Goal: Task Accomplishment & Management: Manage account settings

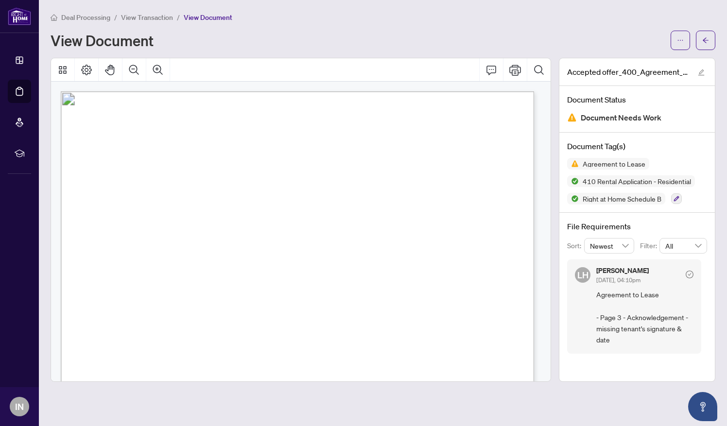
scroll to position [1498, 0]
click at [205, 33] on div "View Document" at bounding box center [358, 41] width 615 height 16
click at [159, 15] on span "View Transaction" at bounding box center [147, 17] width 52 height 9
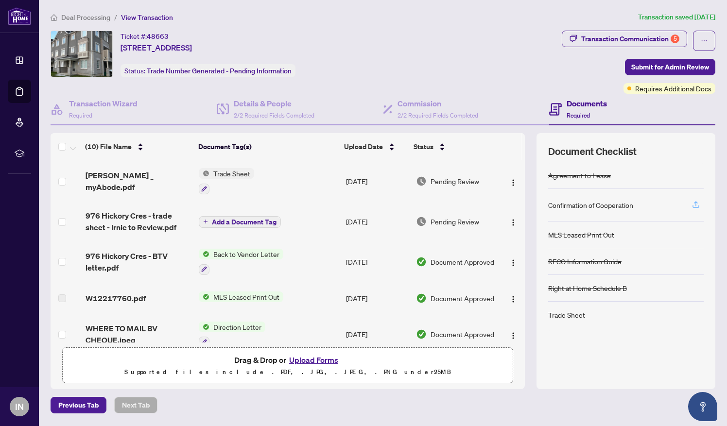
click at [696, 201] on icon "button" at bounding box center [696, 203] width 4 height 5
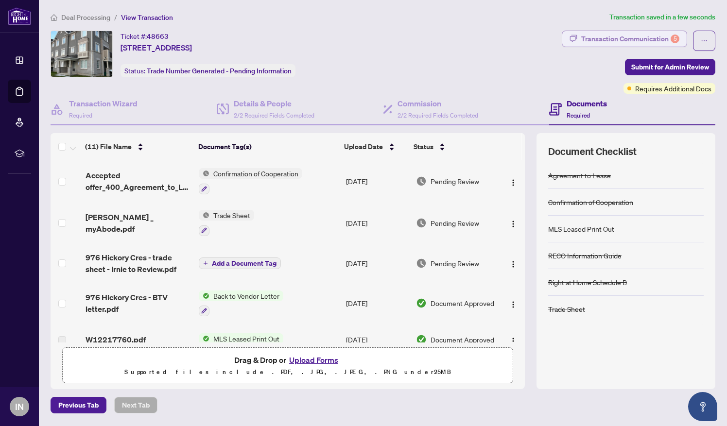
click at [631, 36] on div "Transaction Communication 5" at bounding box center [630, 39] width 98 height 16
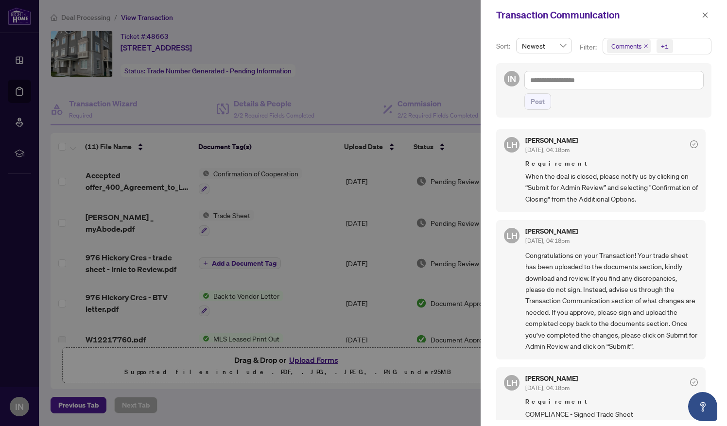
click at [224, 399] on div at bounding box center [363, 213] width 727 height 426
click at [381, 51] on div at bounding box center [363, 213] width 727 height 426
click at [705, 12] on icon "close" at bounding box center [705, 15] width 7 height 7
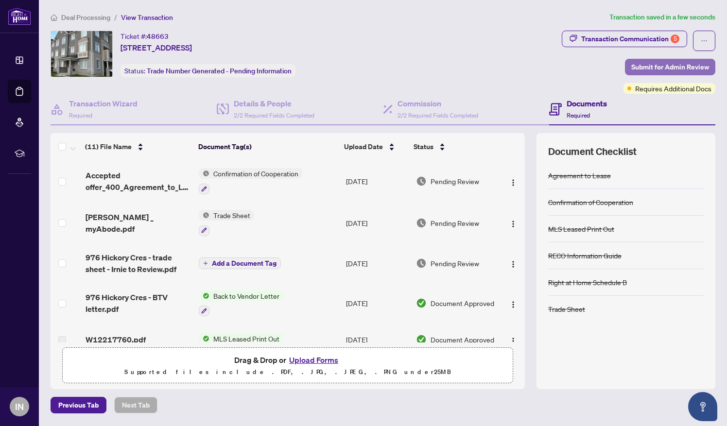
click at [645, 63] on span "Submit for Admin Review" at bounding box center [671, 67] width 78 height 16
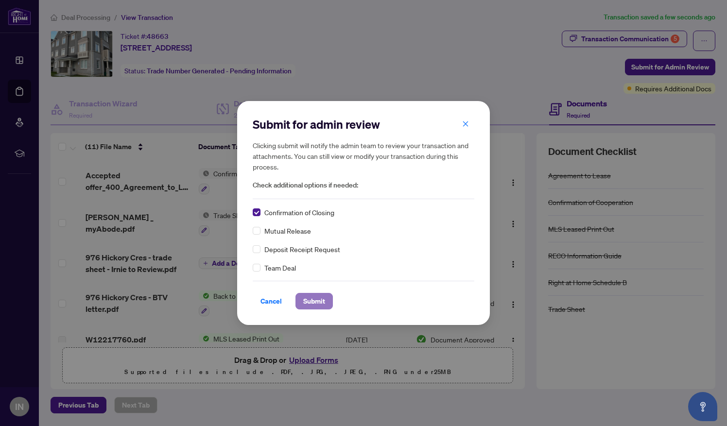
click at [316, 301] on span "Submit" at bounding box center [314, 302] width 22 height 16
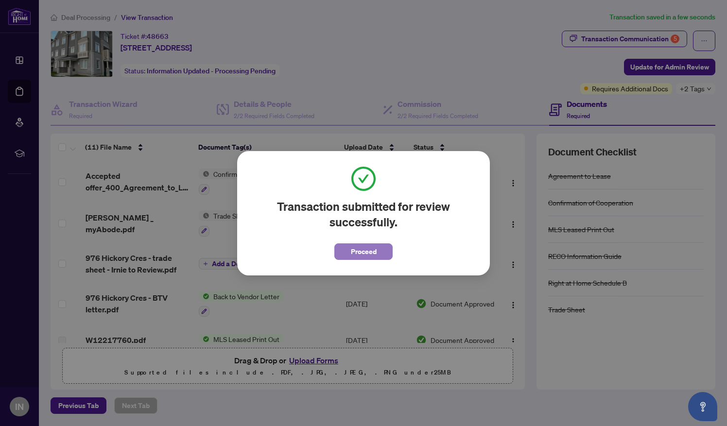
click at [379, 251] on button "Proceed" at bounding box center [364, 252] width 58 height 17
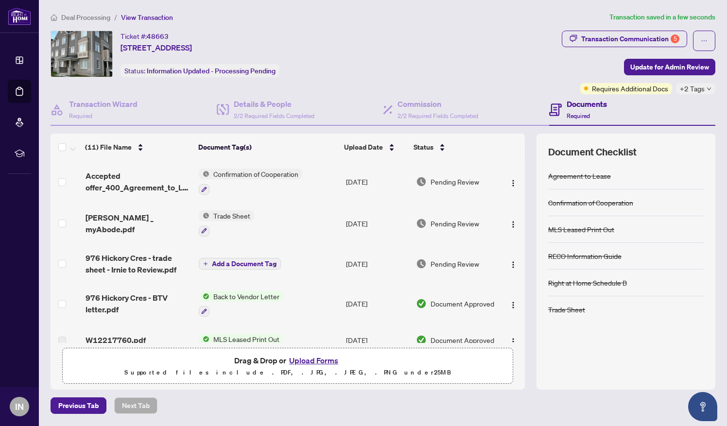
click at [88, 18] on span "Deal Processing" at bounding box center [85, 17] width 49 height 9
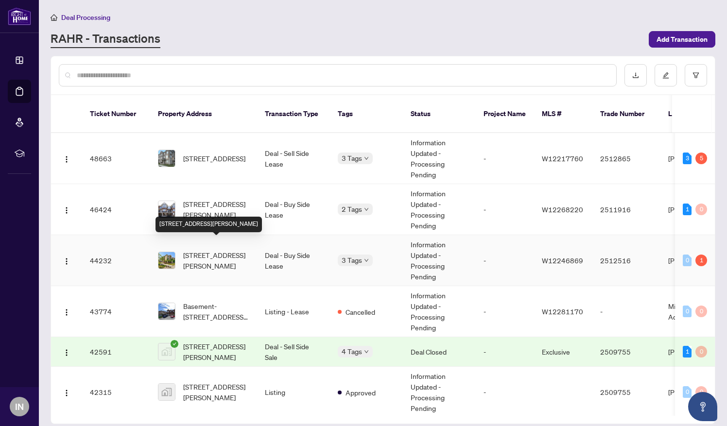
click at [209, 250] on span "[STREET_ADDRESS][PERSON_NAME]" at bounding box center [216, 260] width 66 height 21
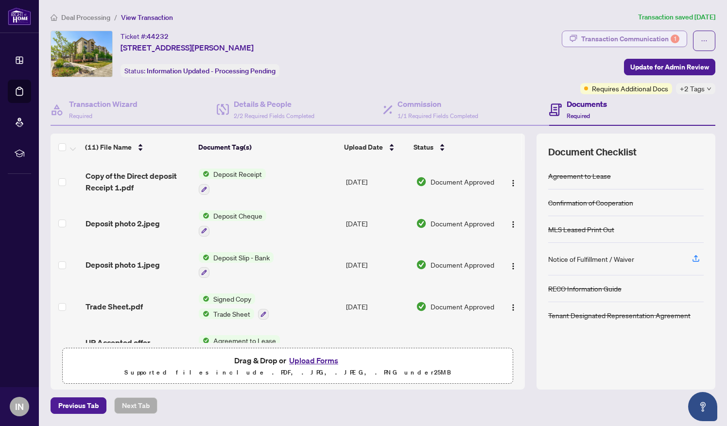
click at [639, 40] on div "Transaction Communication 1" at bounding box center [630, 39] width 98 height 16
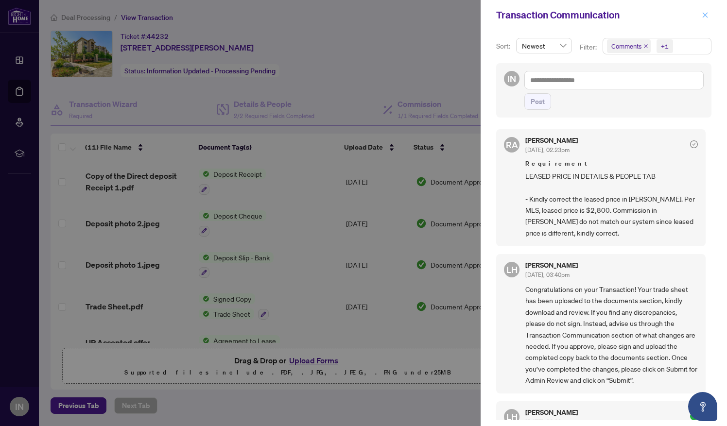
click at [705, 14] on icon "close" at bounding box center [705, 15] width 7 height 7
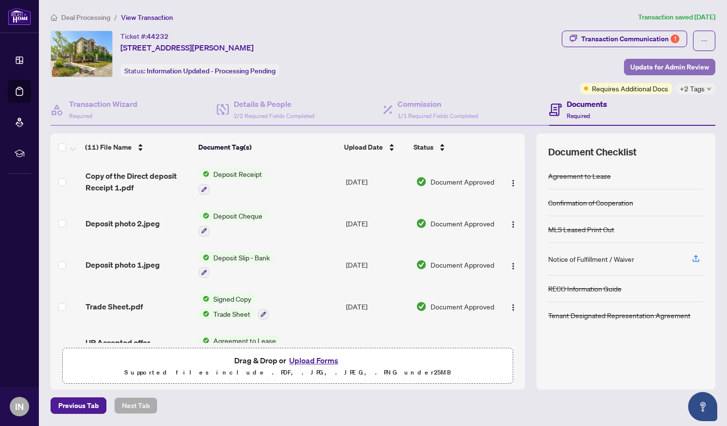
click at [650, 62] on span "Update for Admin Review" at bounding box center [670, 67] width 79 height 16
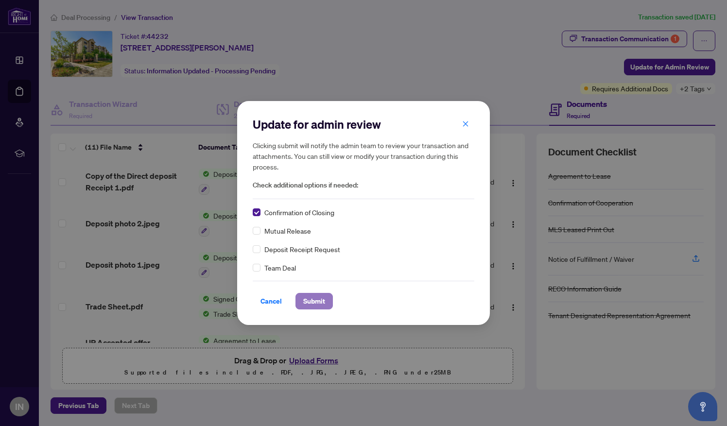
click at [311, 300] on span "Submit" at bounding box center [314, 302] width 22 height 16
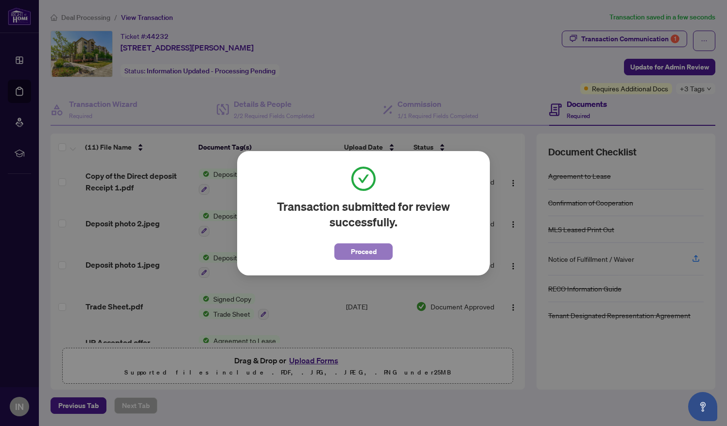
click at [376, 246] on span "Proceed" at bounding box center [364, 252] width 26 height 16
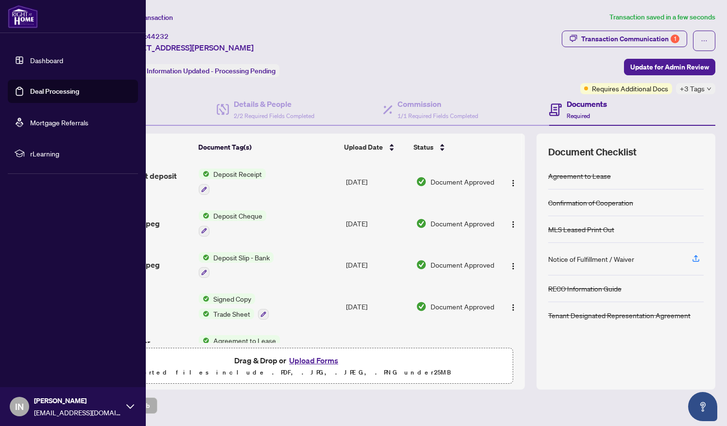
click at [49, 57] on link "Dashboard" at bounding box center [46, 60] width 33 height 9
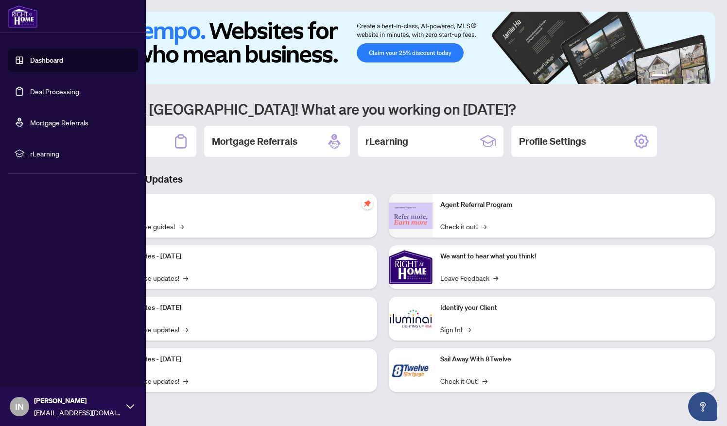
click at [43, 87] on link "Deal Processing" at bounding box center [54, 91] width 49 height 9
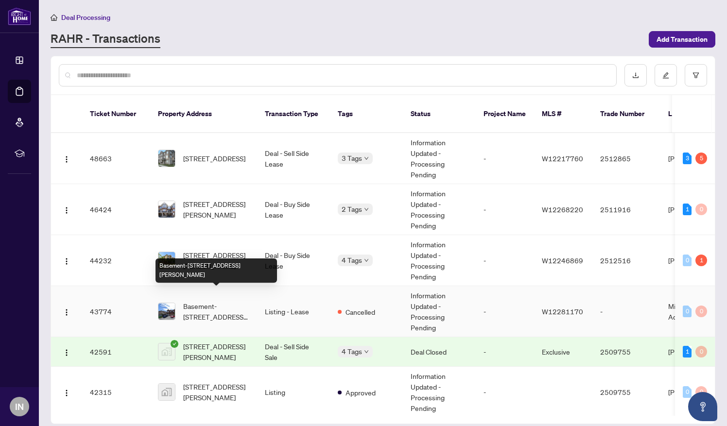
click at [242, 301] on span "Basement-[STREET_ADDRESS][PERSON_NAME]" at bounding box center [216, 311] width 66 height 21
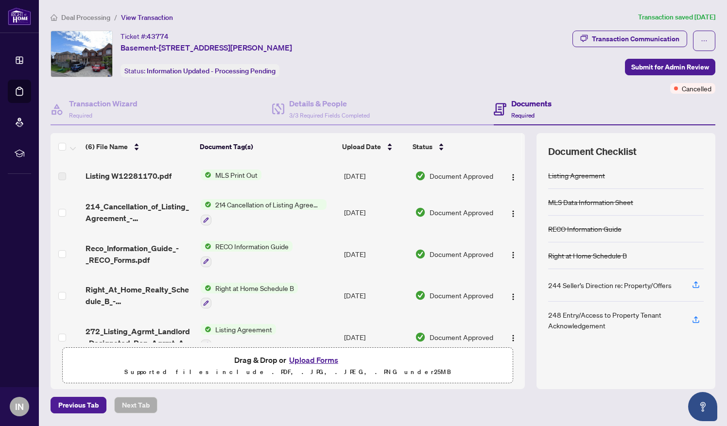
click at [281, 203] on span "214 Cancellation of Listing Agreement - Authority to Offer for Lease" at bounding box center [268, 204] width 115 height 11
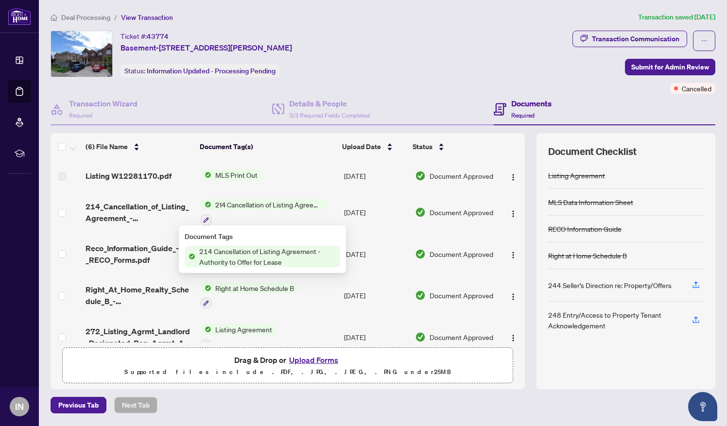
click at [281, 203] on span "214 Cancellation of Listing Agreement - Authority to Offer for Lease" at bounding box center [268, 204] width 115 height 11
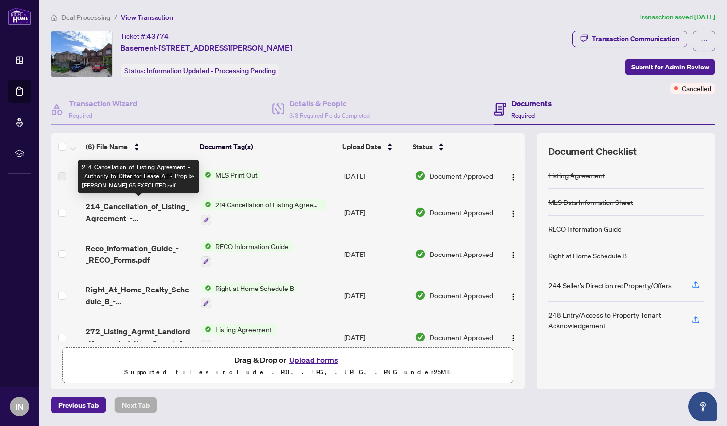
click at [176, 204] on span "214_Cancellation_of_Listing_Agreement_-_Authority_to_Offer_for_Lease_A__-_PropT…" at bounding box center [139, 212] width 107 height 23
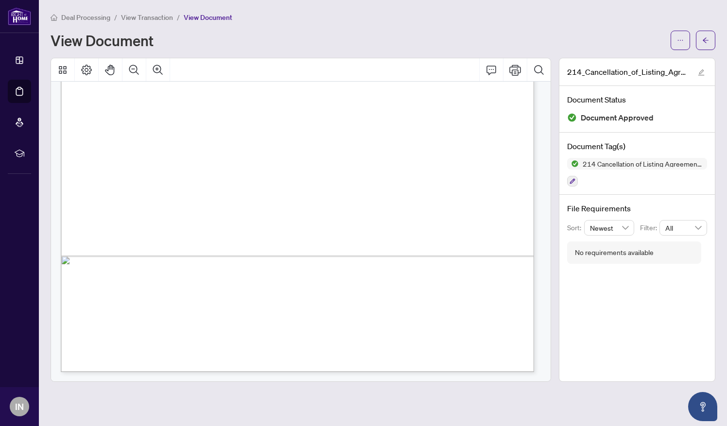
scroll to position [339, 0]
click at [519, 68] on icon "Print" at bounding box center [516, 70] width 12 height 12
click at [88, 13] on span "Deal Processing" at bounding box center [85, 17] width 49 height 9
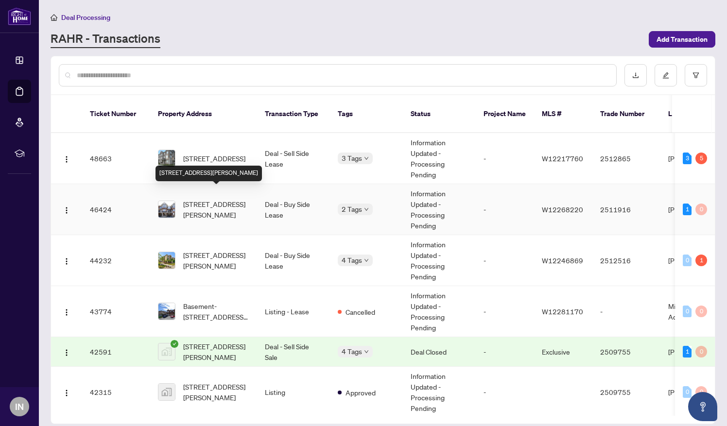
click at [212, 199] on span "[STREET_ADDRESS][PERSON_NAME]" at bounding box center [216, 209] width 66 height 21
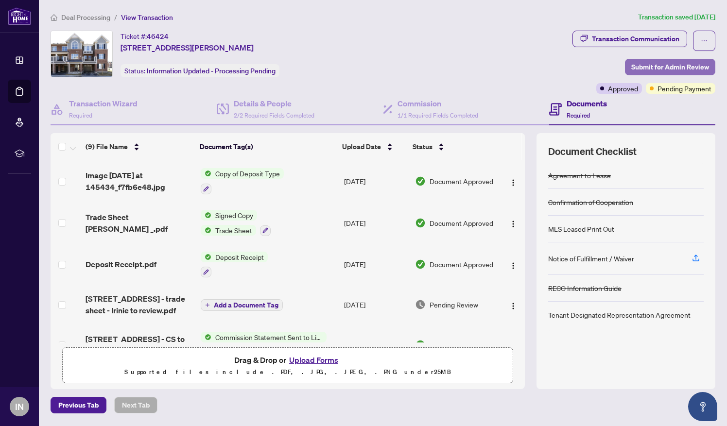
click at [661, 62] on span "Submit for Admin Review" at bounding box center [671, 67] width 78 height 16
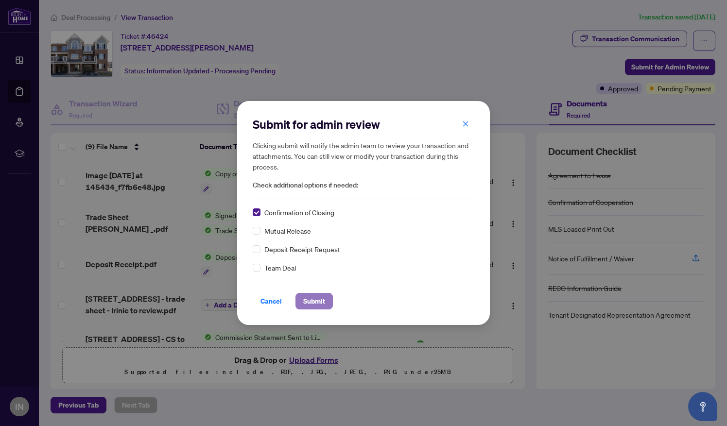
click at [312, 303] on span "Submit" at bounding box center [314, 302] width 22 height 16
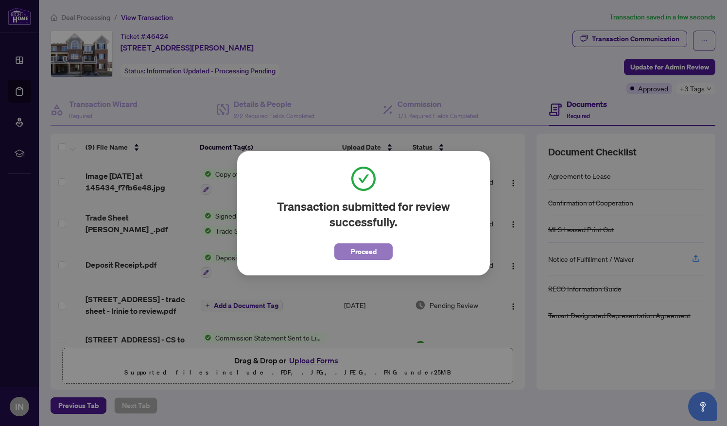
click at [369, 247] on span "Proceed" at bounding box center [364, 252] width 26 height 16
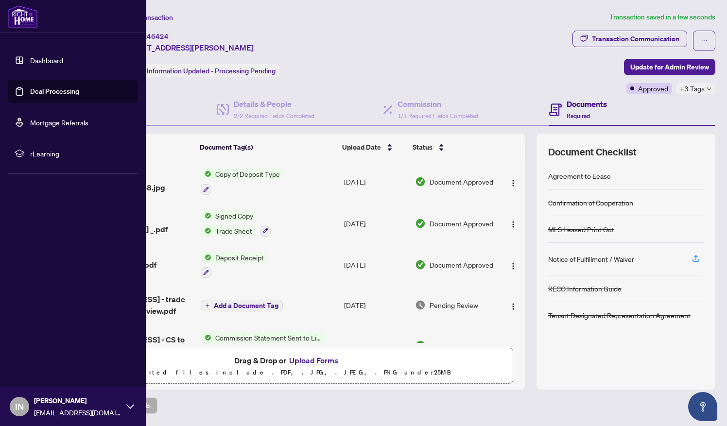
click at [49, 57] on link "Dashboard" at bounding box center [46, 60] width 33 height 9
